Goal: Task Accomplishment & Management: Complete application form

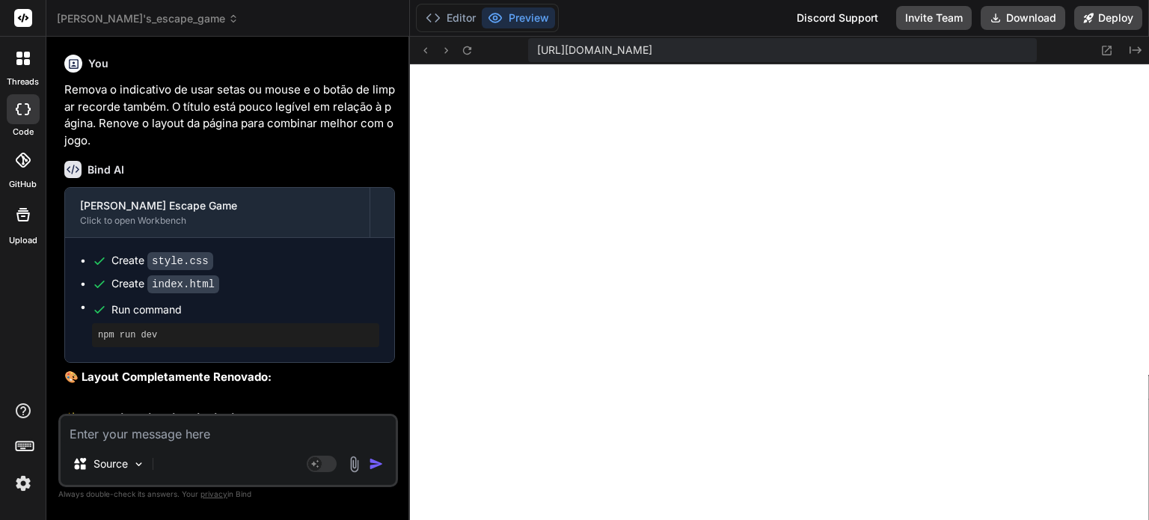
type textarea "x"
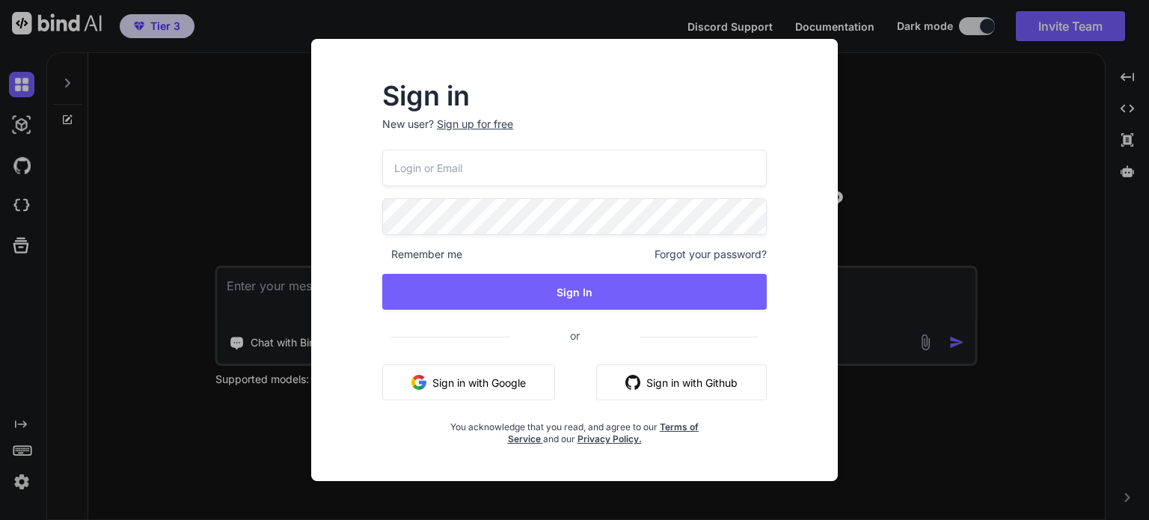
type textarea "x"
type input "angelotwc@gmail.com"
drag, startPoint x: 438, startPoint y: 170, endPoint x: 338, endPoint y: 171, distance: 100.2
click at [338, 171] on div "Sign in New user? Sign up for free angelotwc@gmail.com Remember me Forgot your …" at bounding box center [574, 273] width 503 height 415
click at [460, 167] on input "angelotwc@gmail.com" at bounding box center [574, 168] width 386 height 37
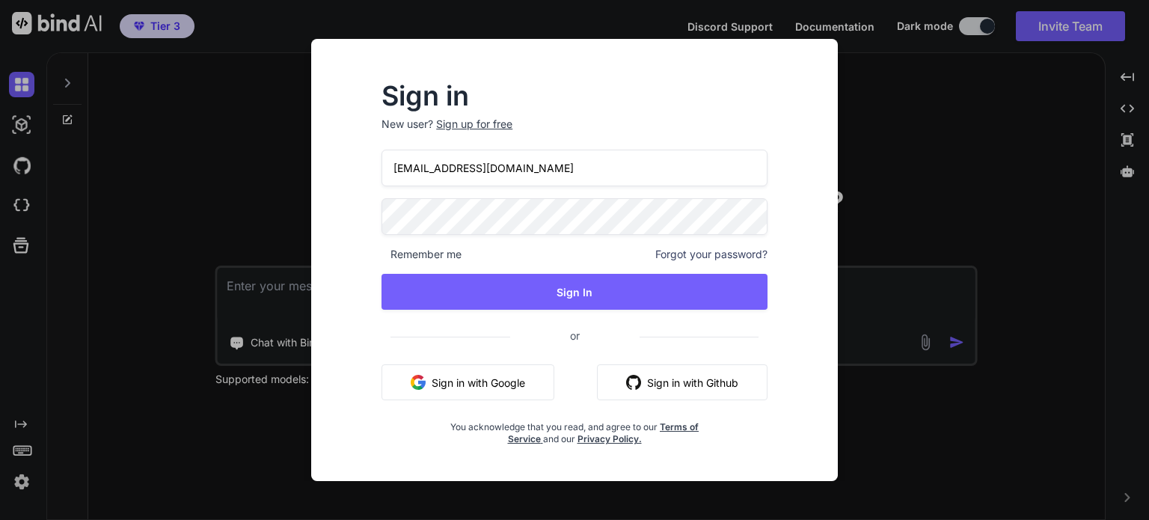
drag, startPoint x: 444, startPoint y: 170, endPoint x: 339, endPoint y: 172, distance: 104.7
click at [339, 172] on div "Sign in New user? Sign up for free angelotwc@gmail.com Remember me Forgot your …" at bounding box center [574, 273] width 503 height 415
